Goal: Information Seeking & Learning: Understand process/instructions

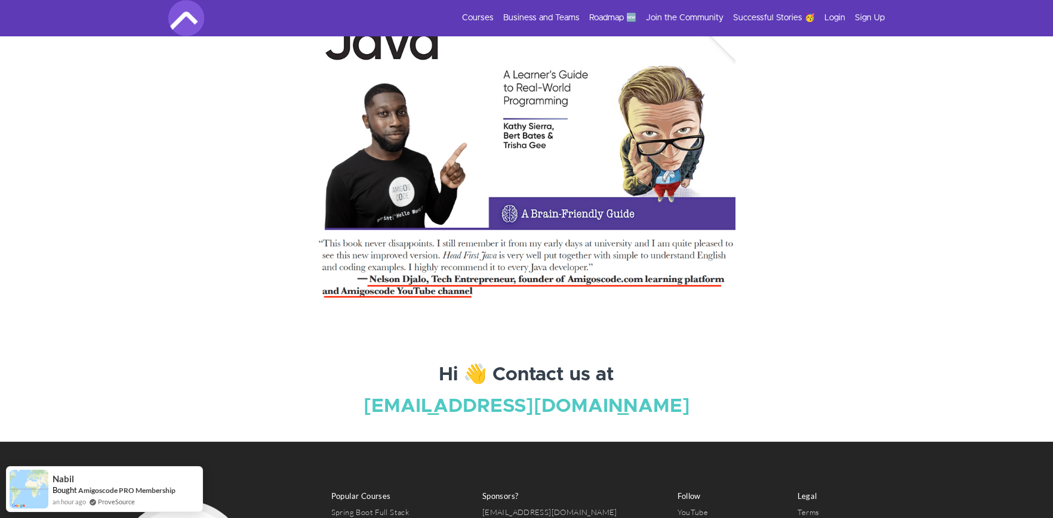
scroll to position [3597, 0]
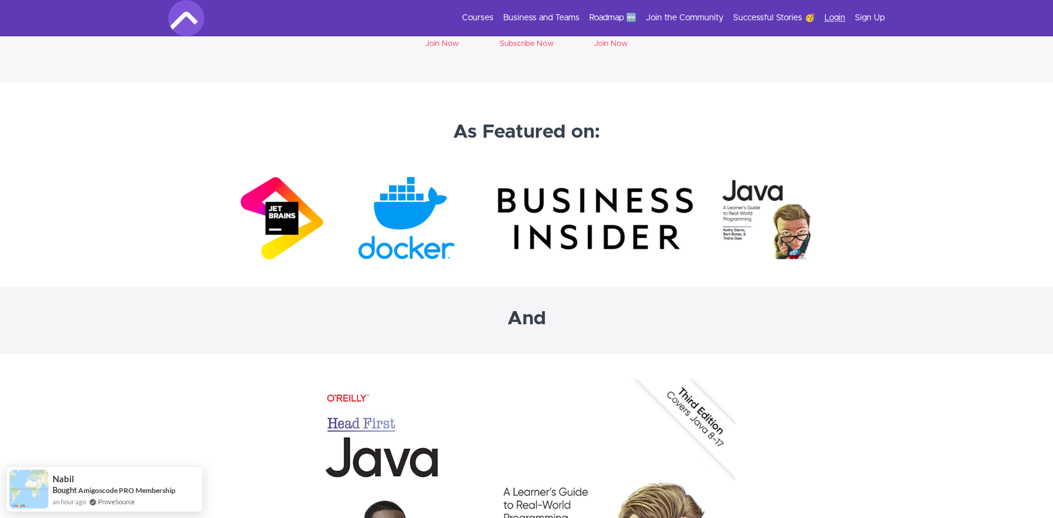
click at [835, 14] on link "Login" at bounding box center [834, 18] width 21 height 12
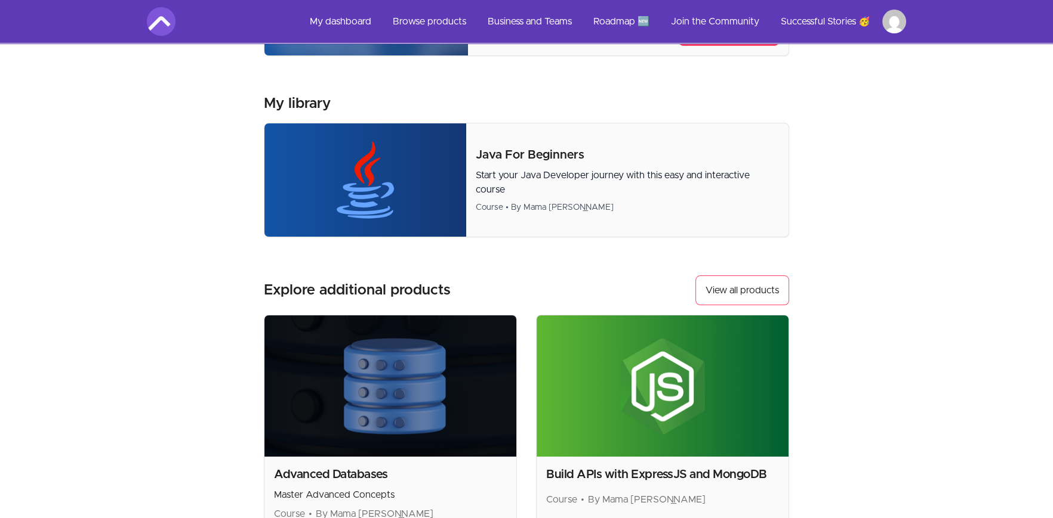
scroll to position [26, 0]
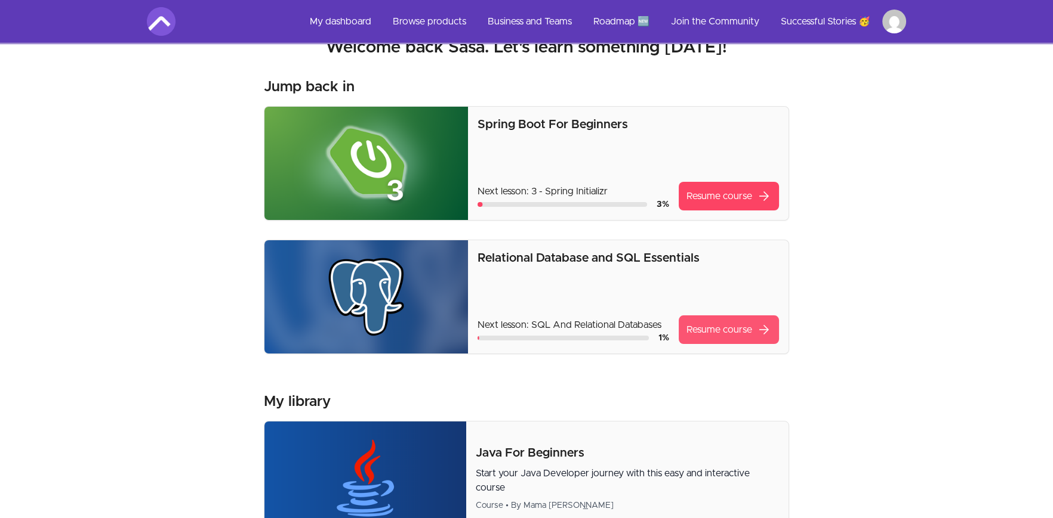
click at [708, 322] on link "Resume course arrow_forward" at bounding box center [728, 330] width 100 height 29
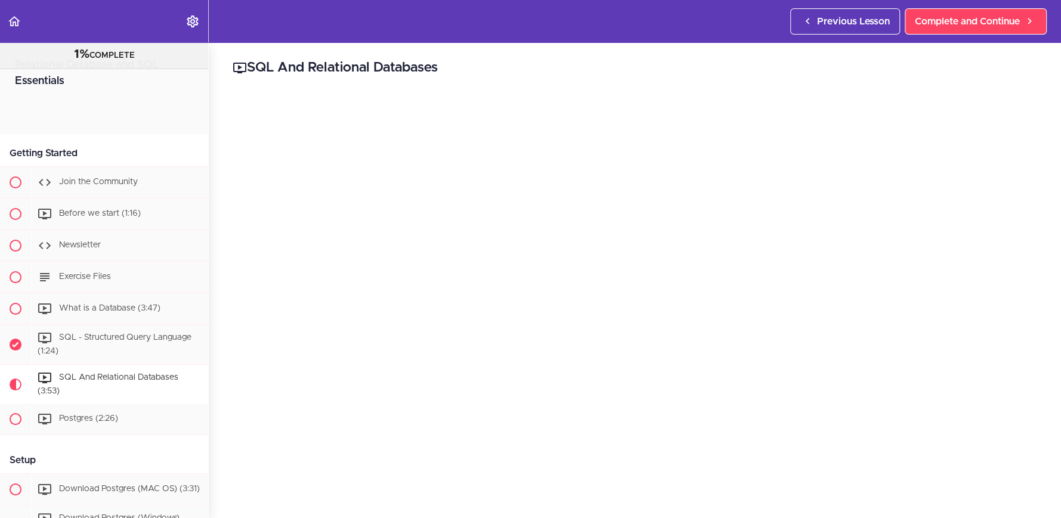
scroll to position [292, 0]
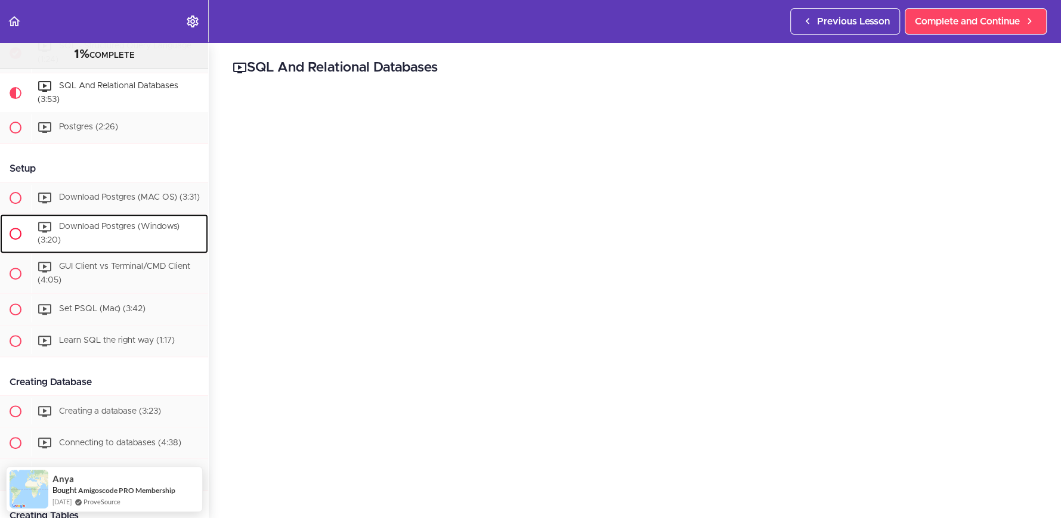
click at [112, 238] on span "Download Postgres (Windows) (3:20)" at bounding box center [109, 234] width 142 height 22
